Goal: Information Seeking & Learning: Learn about a topic

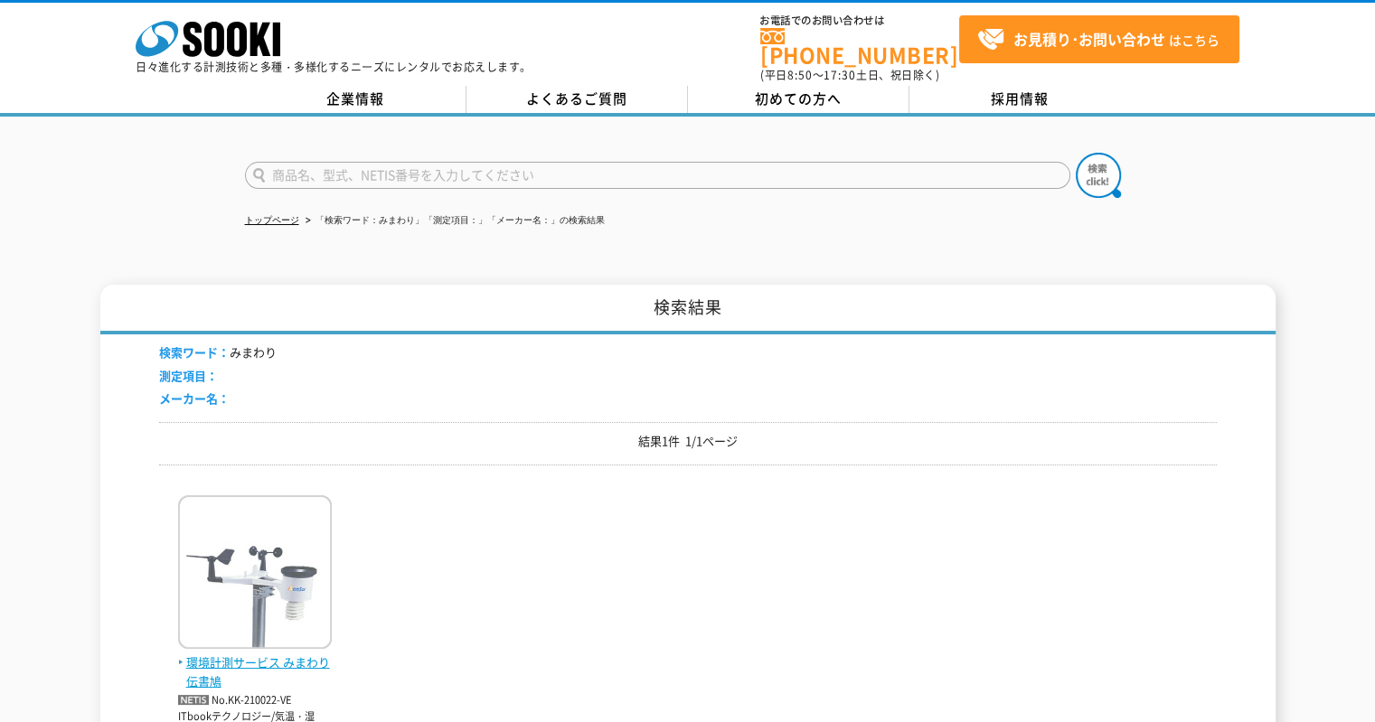
click at [276, 556] on img at bounding box center [255, 574] width 154 height 158
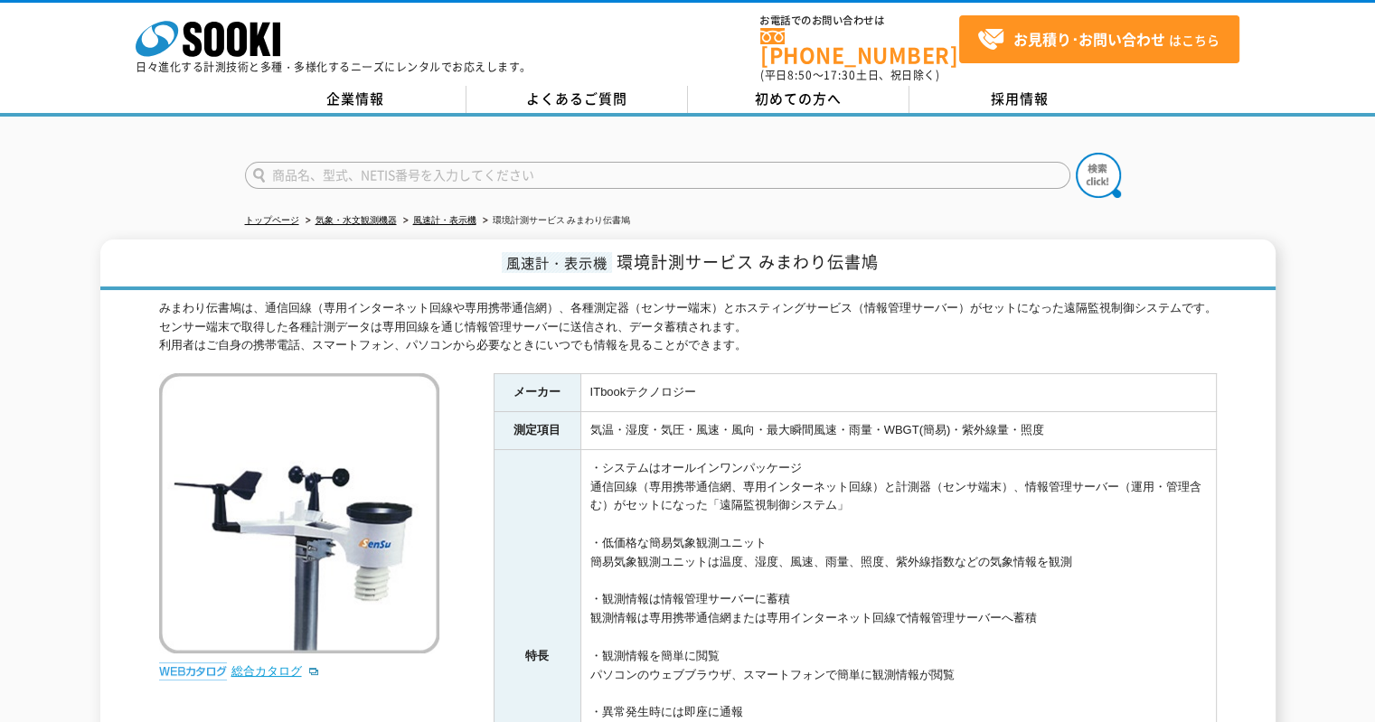
click at [283, 664] on link "総合カタログ" at bounding box center [275, 671] width 89 height 14
